Goal: Information Seeking & Learning: Find specific fact

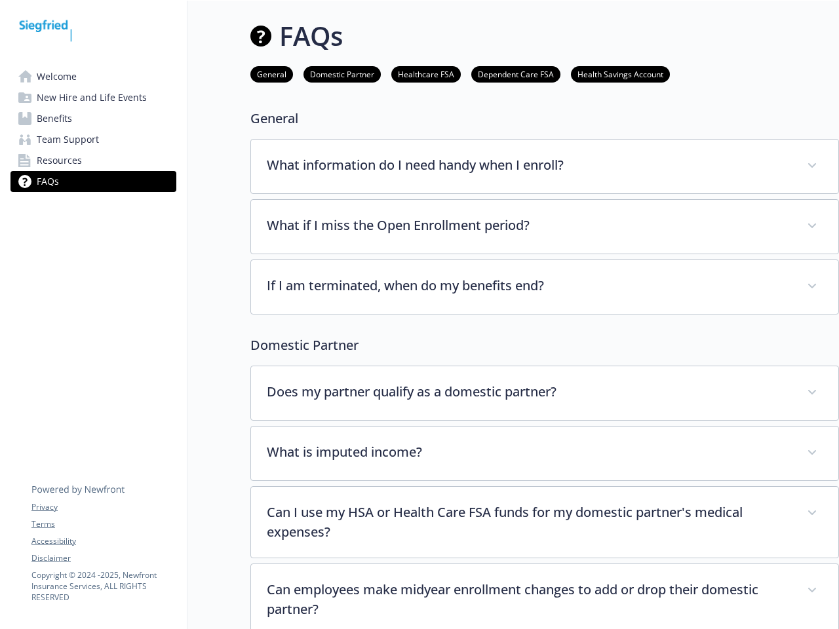
click at [420, 315] on div "If I am terminated, when do my benefits end? Your participation in the company’…" at bounding box center [544, 287] width 589 height 55
click at [104, 541] on link "Accessibility" at bounding box center [103, 542] width 144 height 12
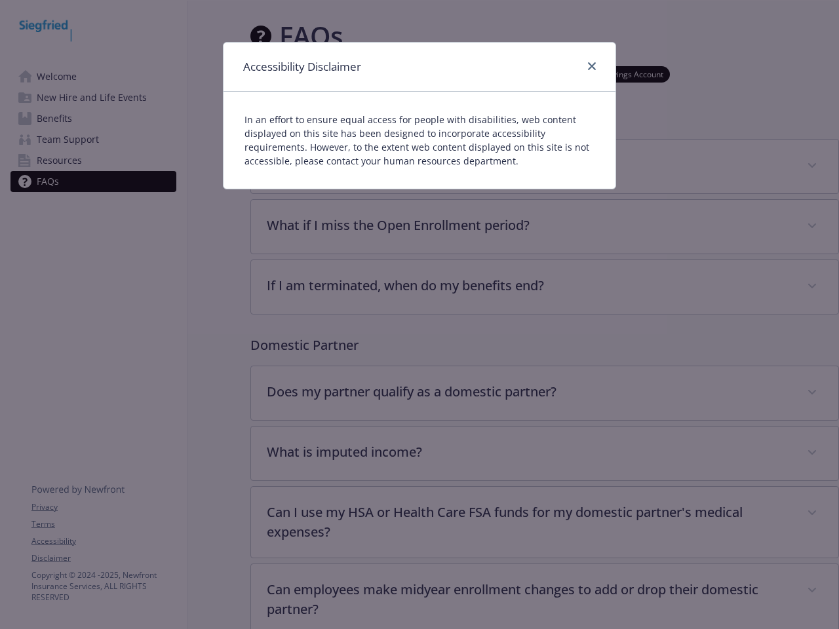
click at [104, 558] on div "Accessibility Disclaimer In an effort to ensure equal access for people with di…" at bounding box center [419, 314] width 839 height 629
